Goal: Task Accomplishment & Management: Manage account settings

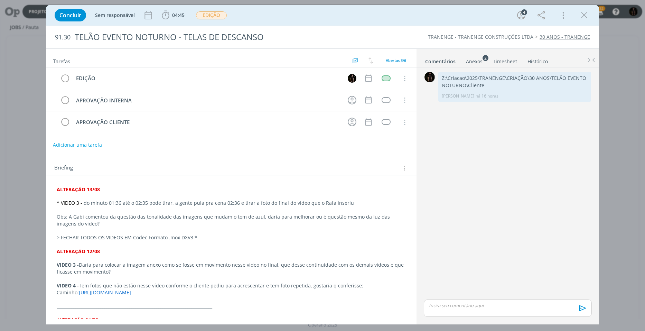
scroll to position [35, 0]
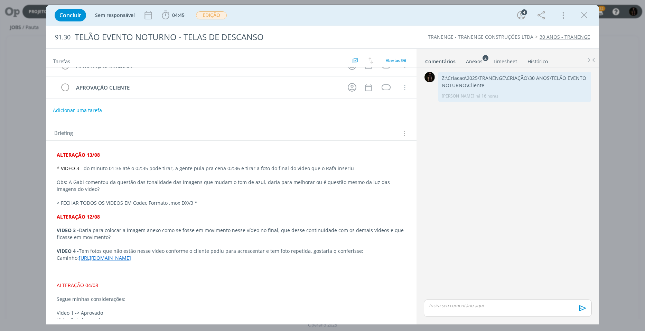
click at [118, 258] on link "[URL][DOMAIN_NAME]" at bounding box center [105, 257] width 52 height 7
click at [192, 280] on link "[URL][DOMAIN_NAME]" at bounding box center [207, 277] width 52 height 9
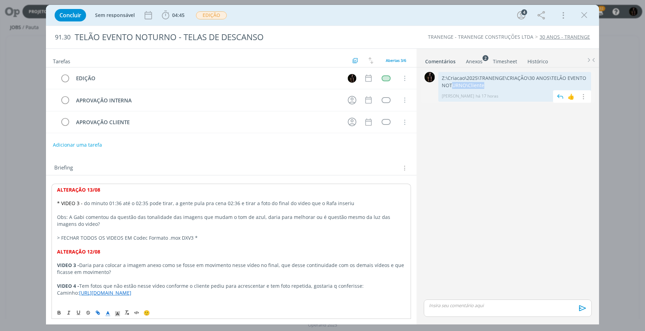
drag, startPoint x: 488, startPoint y: 87, endPoint x: 451, endPoint y: 84, distance: 37.1
click at [451, 84] on p "Z:\Criacao\2025\TRANENGE\CRIAÇÃO\30 ANOS\TELÃO EVENTO NOTURNO\Cliente" at bounding box center [514, 82] width 146 height 14
click at [476, 118] on div "0 Z:\Criacao\2025\TRANENGE\CRIAÇÃO\30 ANOS\TELÃO EVENTO NOTURNO\Cliente [PERSON…" at bounding box center [507, 183] width 173 height 227
click at [474, 67] on div "0 Z:\Criacao\2025\TRANENGE\CRIAÇÃO\30 ANOS\TELÃO EVENTO NOTURNO\Cliente [PERSON…" at bounding box center [507, 194] width 173 height 255
click at [474, 64] on div "Anexos 2" at bounding box center [474, 61] width 17 height 7
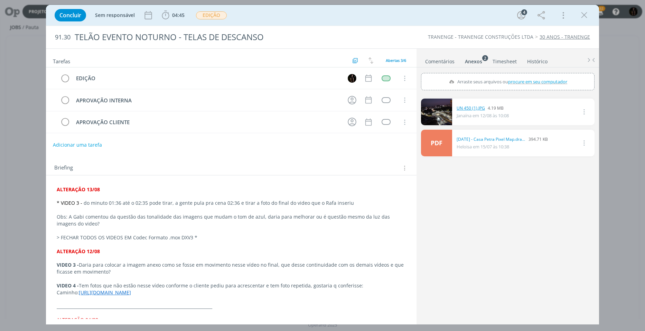
click at [468, 110] on link "UN 450 (1).JPG" at bounding box center [470, 108] width 28 height 6
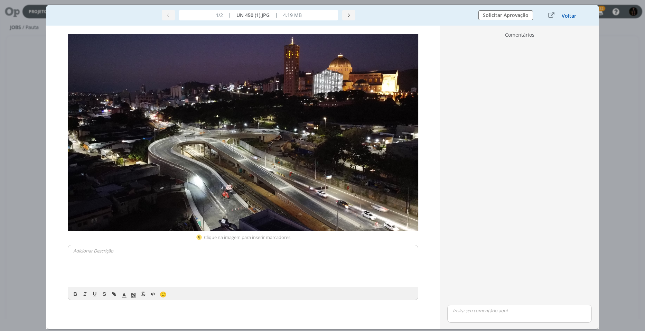
click at [567, 16] on button "Voltar" at bounding box center [568, 16] width 15 height 6
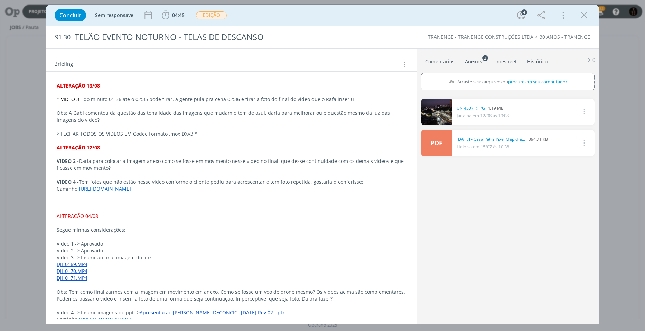
scroll to position [69, 0]
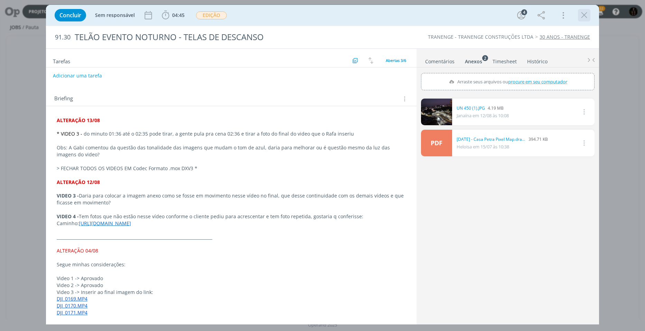
click at [585, 13] on icon "dialog" at bounding box center [584, 15] width 10 height 10
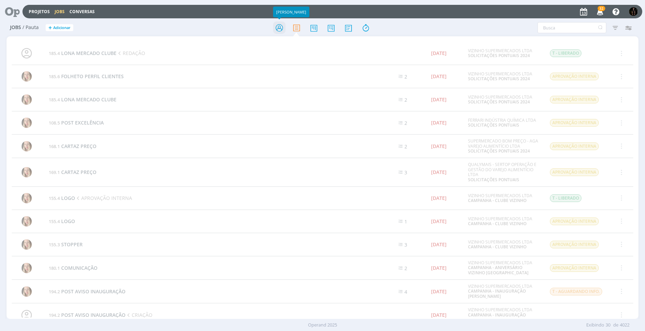
click at [278, 30] on icon at bounding box center [279, 27] width 12 height 13
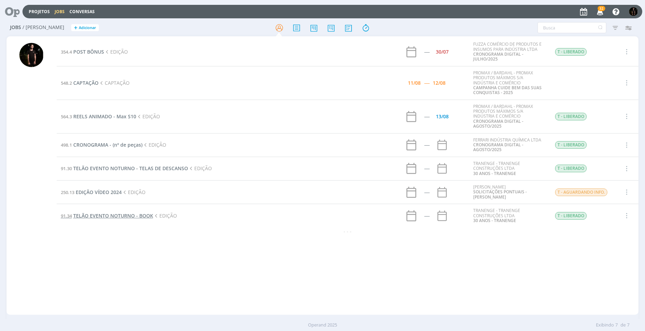
click at [125, 216] on span "TELÃO EVENTO NOTURNO - BOOK" at bounding box center [113, 215] width 80 height 7
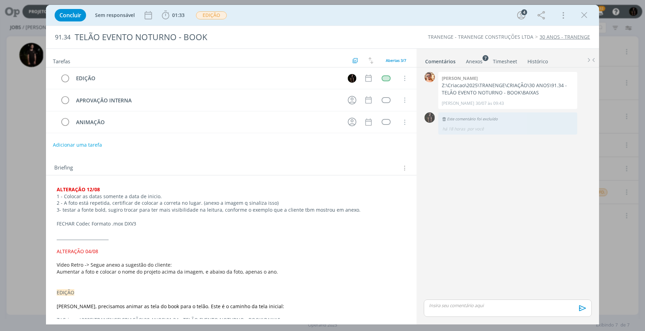
scroll to position [104, 0]
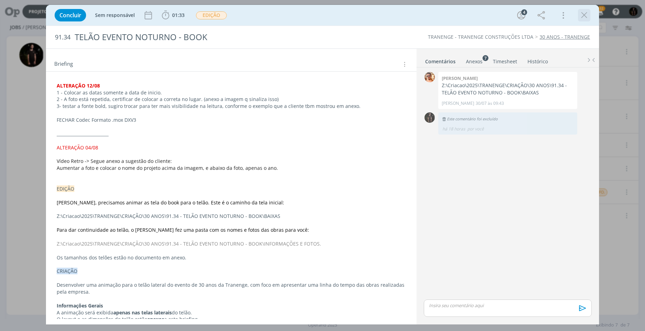
click at [583, 14] on icon "dialog" at bounding box center [584, 15] width 10 height 10
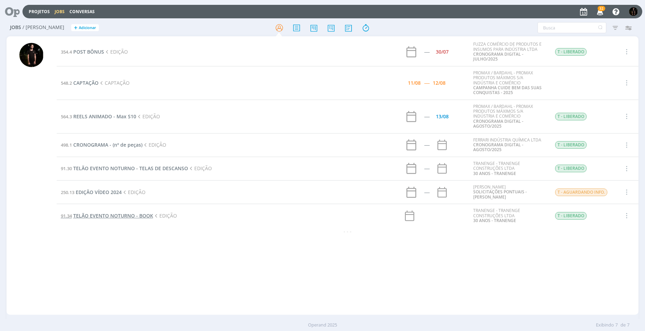
click at [134, 216] on span "TELÃO EVENTO NOTURNO - BOOK" at bounding box center [113, 215] width 80 height 7
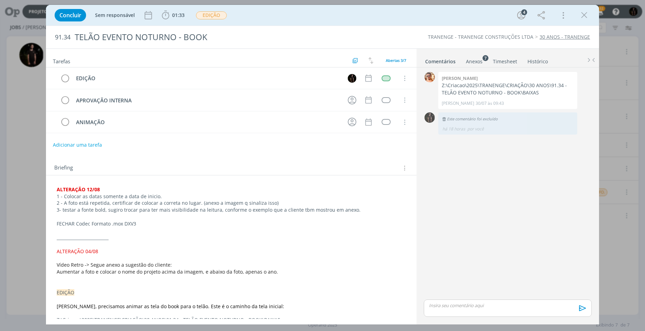
click at [480, 59] on div "Anexos 7" at bounding box center [474, 61] width 17 height 7
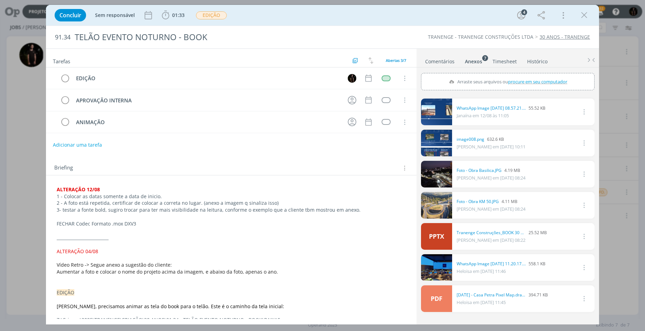
click at [437, 115] on link "dialog" at bounding box center [436, 111] width 31 height 27
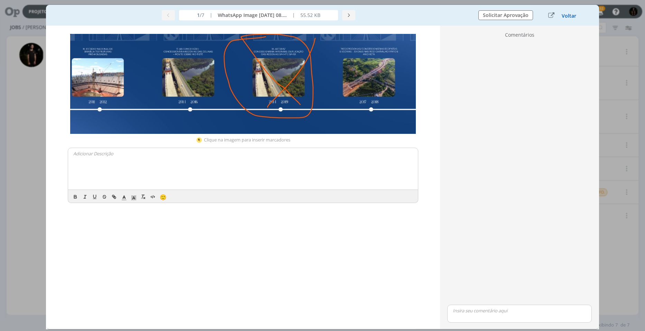
click at [561, 14] on button "Voltar" at bounding box center [568, 16] width 15 height 6
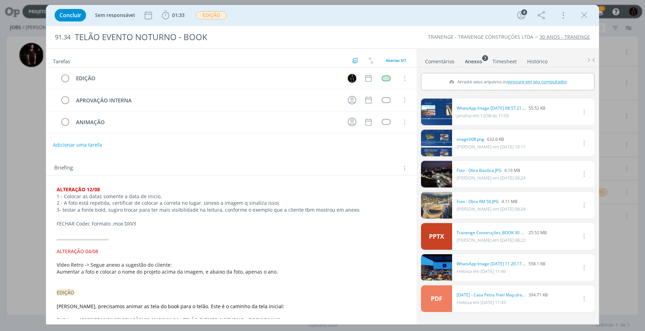
click at [437, 144] on link "dialog" at bounding box center [436, 143] width 31 height 27
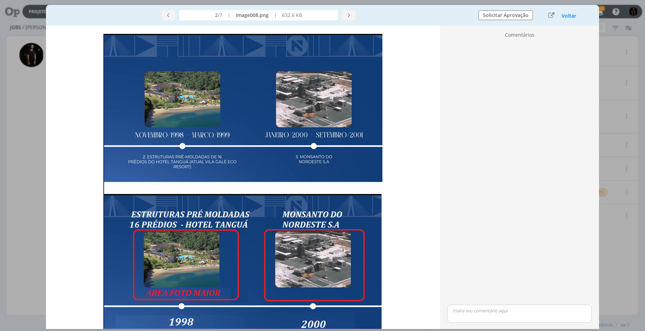
scroll to position [88, 0]
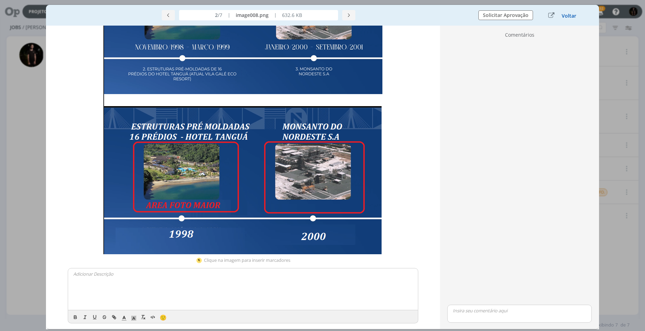
click at [565, 14] on button "Voltar" at bounding box center [568, 16] width 15 height 6
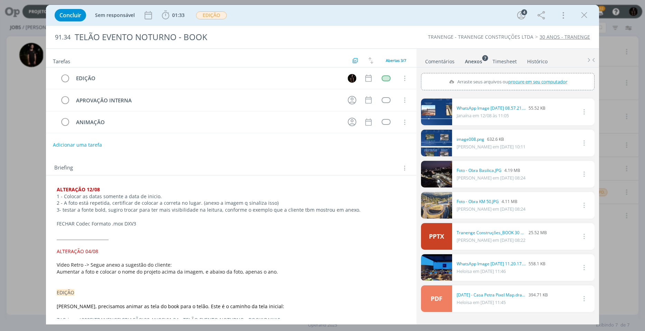
click at [431, 117] on link "dialog" at bounding box center [436, 111] width 31 height 27
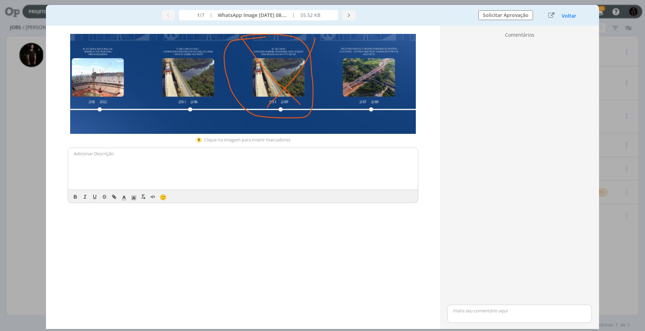
click at [563, 11] on div "Voltar" at bounding box center [562, 15] width 43 height 9
click at [566, 19] on button "Voltar" at bounding box center [568, 16] width 15 height 6
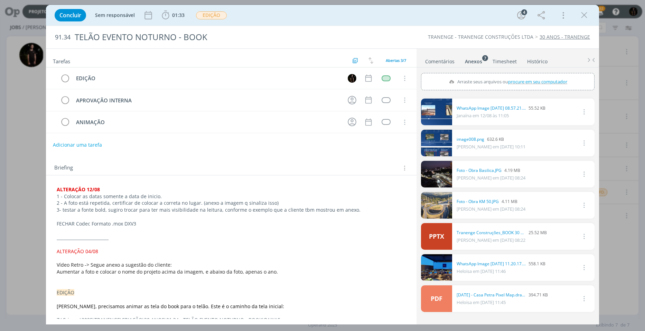
click at [467, 62] on div "Anexos 7" at bounding box center [473, 61] width 17 height 7
click at [580, 15] on icon "dialog" at bounding box center [584, 15] width 10 height 10
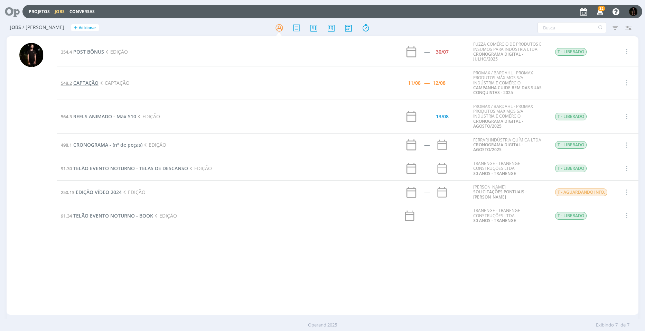
click at [84, 82] on span "CAPTAÇÃO" at bounding box center [85, 82] width 25 height 7
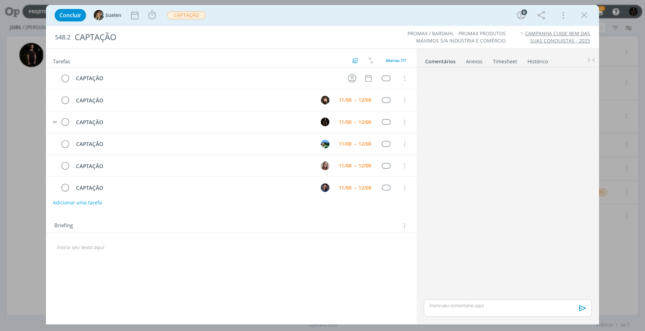
scroll to position [22, 0]
click at [65, 74] on icon "dialog" at bounding box center [65, 78] width 10 height 10
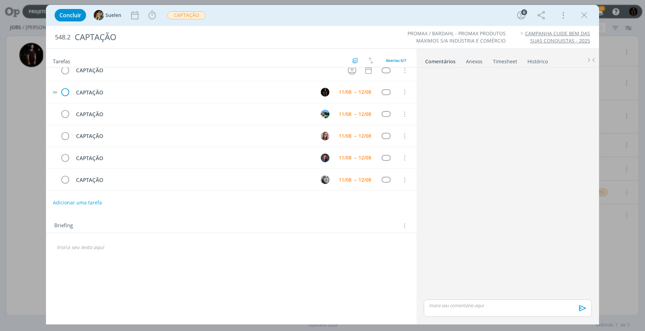
click at [64, 80] on tr "CAPTAÇÃO Cancelar" at bounding box center [231, 70] width 370 height 22
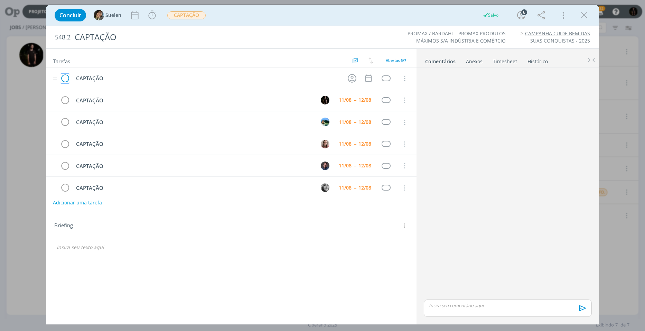
click at [68, 82] on icon "dialog" at bounding box center [65, 78] width 10 height 10
click at [67, 78] on icon "dialog" at bounding box center [65, 78] width 10 height 10
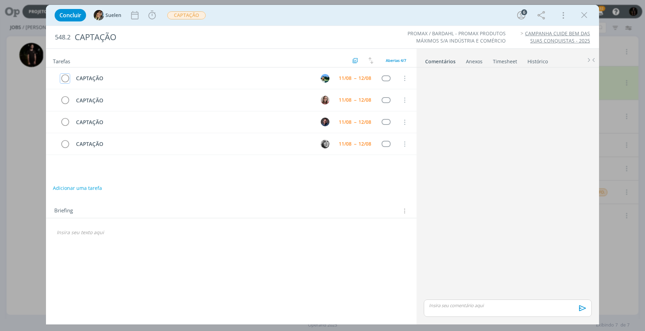
click at [67, 78] on icon "dialog" at bounding box center [65, 78] width 10 height 10
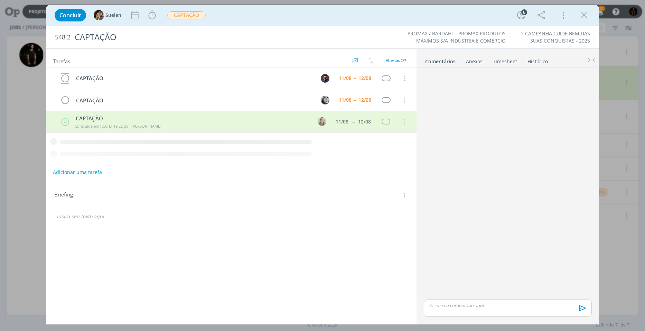
click at [66, 79] on icon "dialog" at bounding box center [65, 78] width 10 height 10
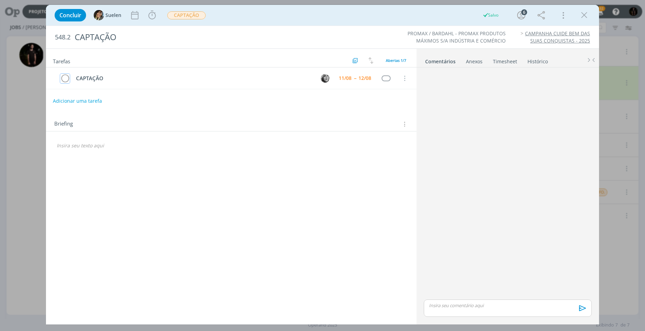
click at [66, 79] on icon "dialog" at bounding box center [65, 78] width 10 height 10
click at [581, 13] on icon "dialog" at bounding box center [584, 15] width 10 height 10
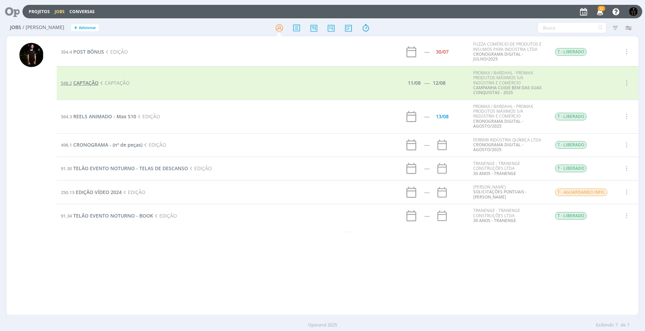
click at [95, 80] on span "CAPTAÇÃO" at bounding box center [85, 82] width 25 height 7
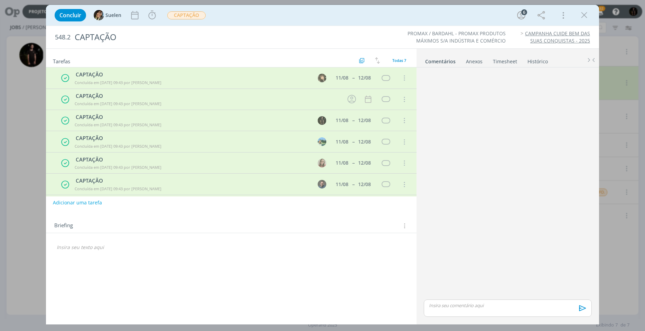
scroll to position [21, 0]
click at [582, 16] on icon "dialog" at bounding box center [584, 15] width 10 height 10
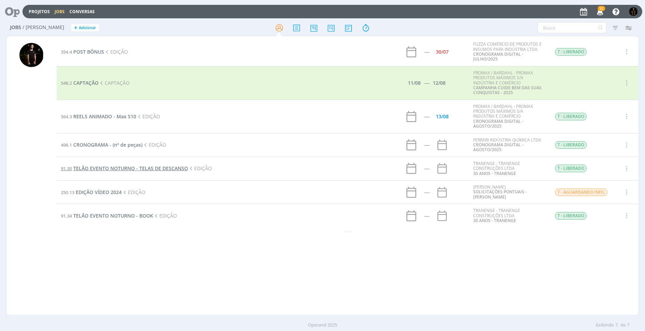
click at [125, 165] on span "TELÃO EVENTO NOTURNO - TELAS DE DESCANSO" at bounding box center [130, 168] width 115 height 7
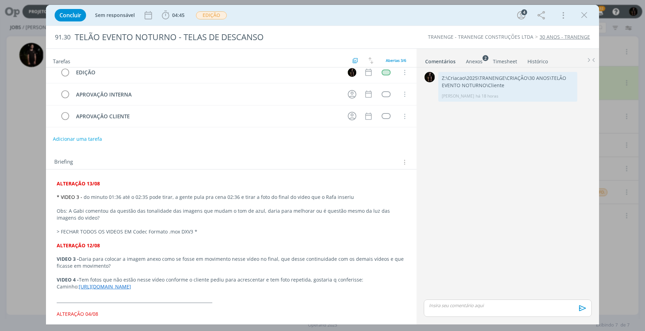
drag, startPoint x: 197, startPoint y: 211, endPoint x: 200, endPoint y: 225, distance: 14.1
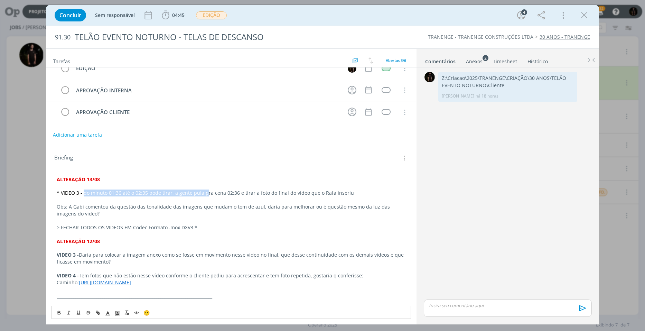
drag, startPoint x: 84, startPoint y: 194, endPoint x: 206, endPoint y: 191, distance: 122.7
click at [206, 191] on p "* VIDEO 3 - do minuto 01:36 até o 02:35 pode tirar, a gente pula pra cena 02:36…" at bounding box center [231, 192] width 349 height 7
click at [131, 282] on link "[URL][DOMAIN_NAME]" at bounding box center [105, 282] width 52 height 7
click at [216, 305] on link "[URL][DOMAIN_NAME]" at bounding box center [207, 302] width 52 height 9
drag, startPoint x: 159, startPoint y: 282, endPoint x: 154, endPoint y: 282, distance: 4.5
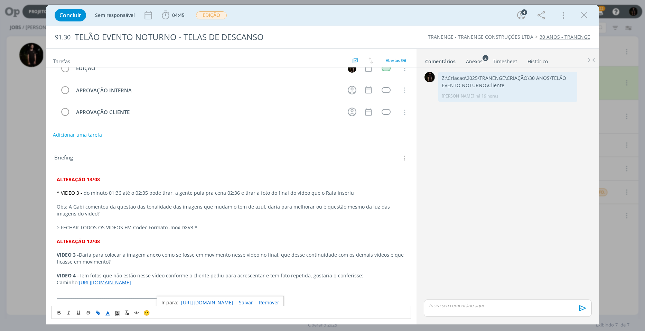
click at [131, 282] on link "[URL][DOMAIN_NAME]" at bounding box center [105, 282] width 52 height 7
click at [198, 303] on link "[URL][DOMAIN_NAME]" at bounding box center [207, 302] width 52 height 9
